Goal: Check status: Check status

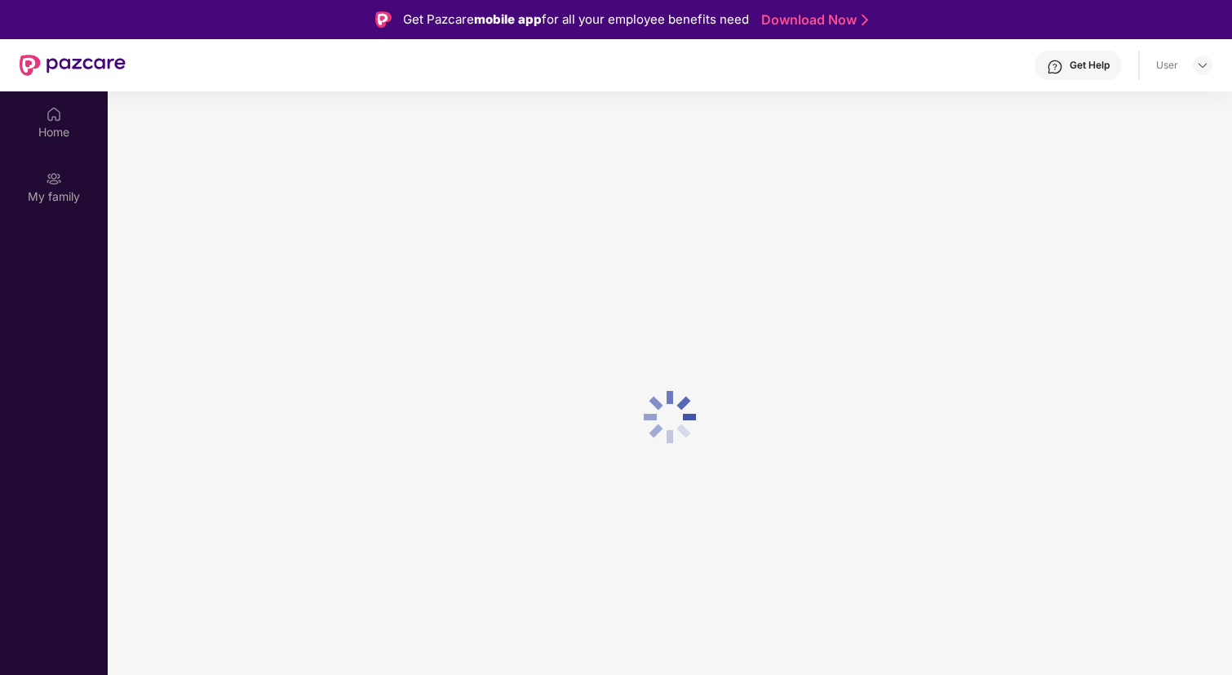
scroll to position [91, 0]
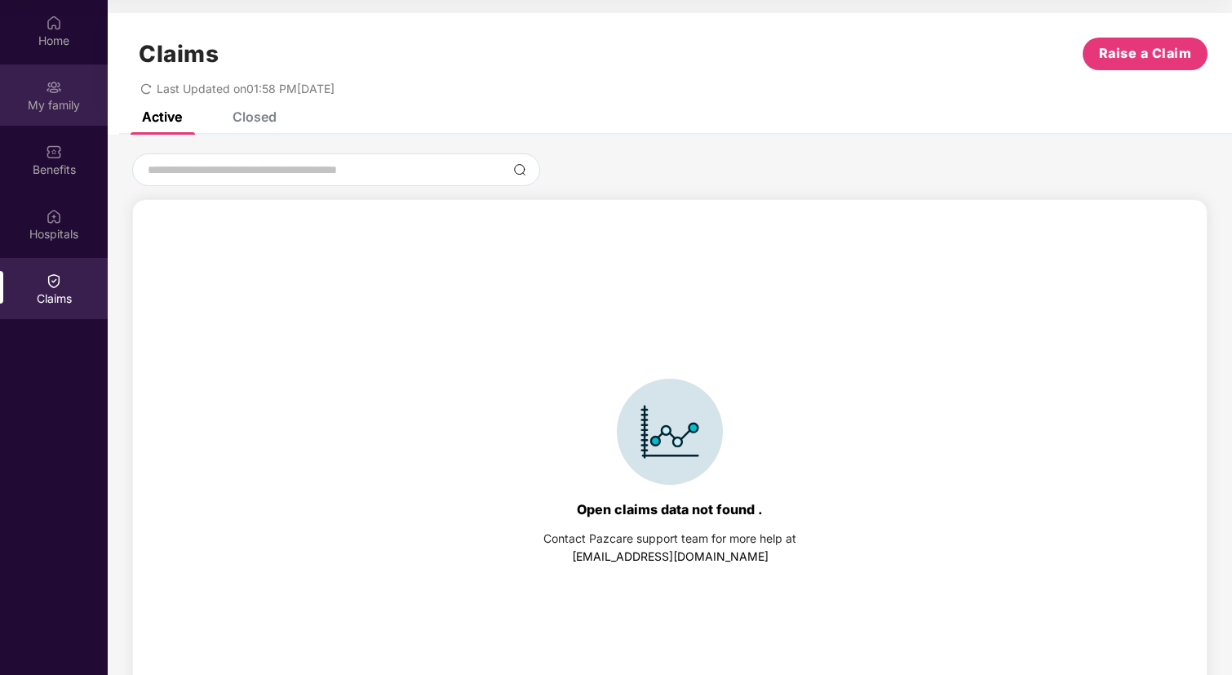
click at [55, 109] on div "My family" at bounding box center [54, 105] width 108 height 16
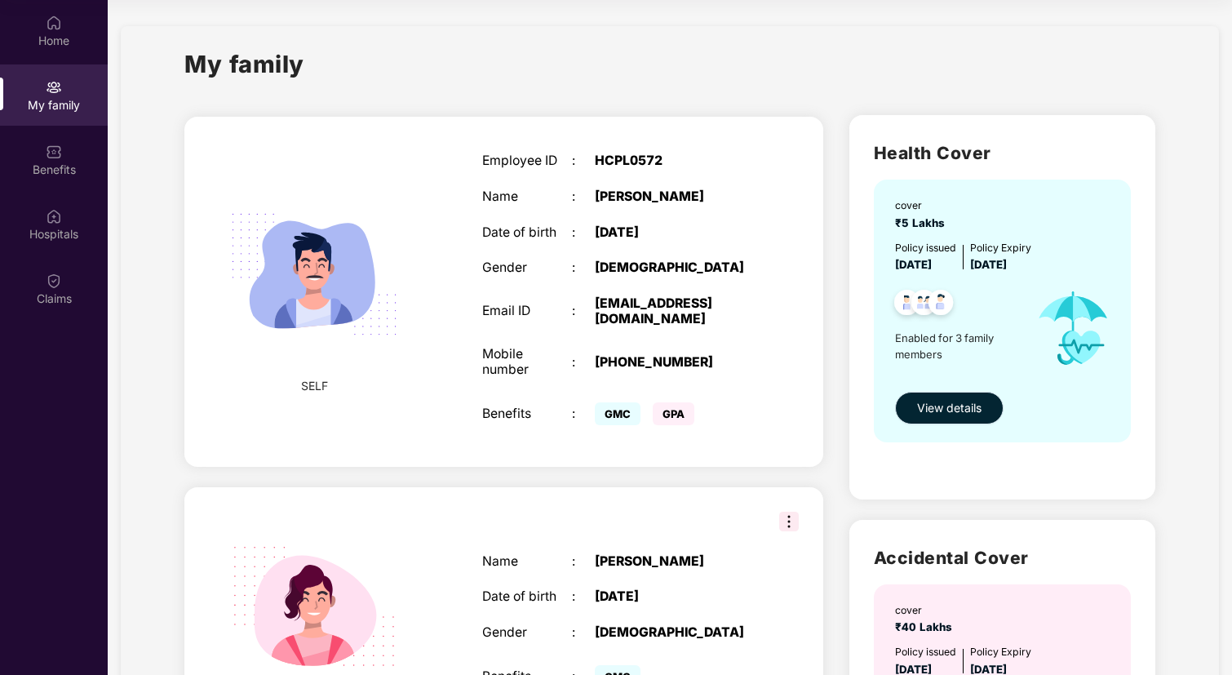
click at [969, 406] on span "View details" at bounding box center [949, 408] width 64 height 18
